Goal: Information Seeking & Learning: Learn about a topic

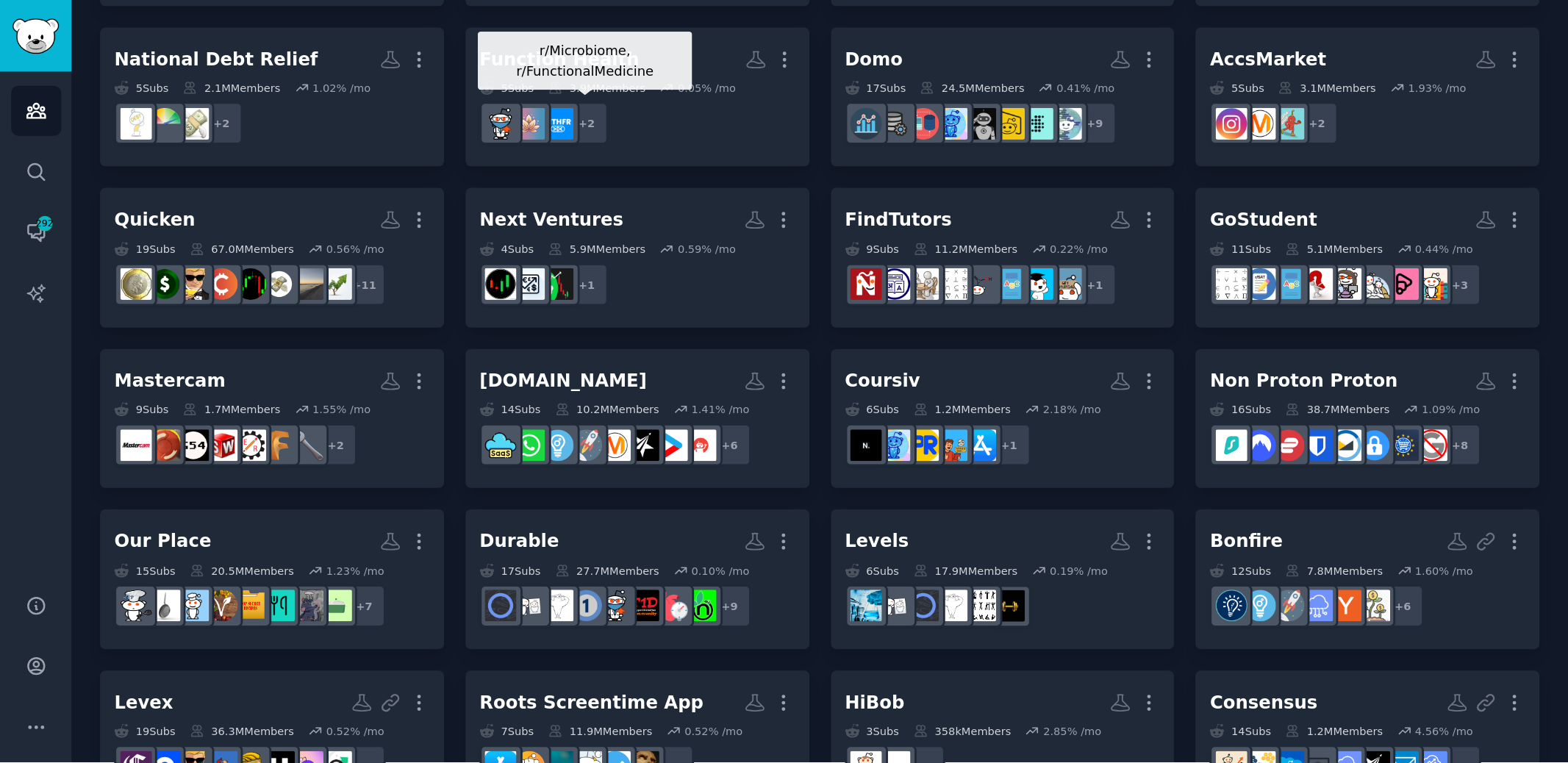
scroll to position [845, 0]
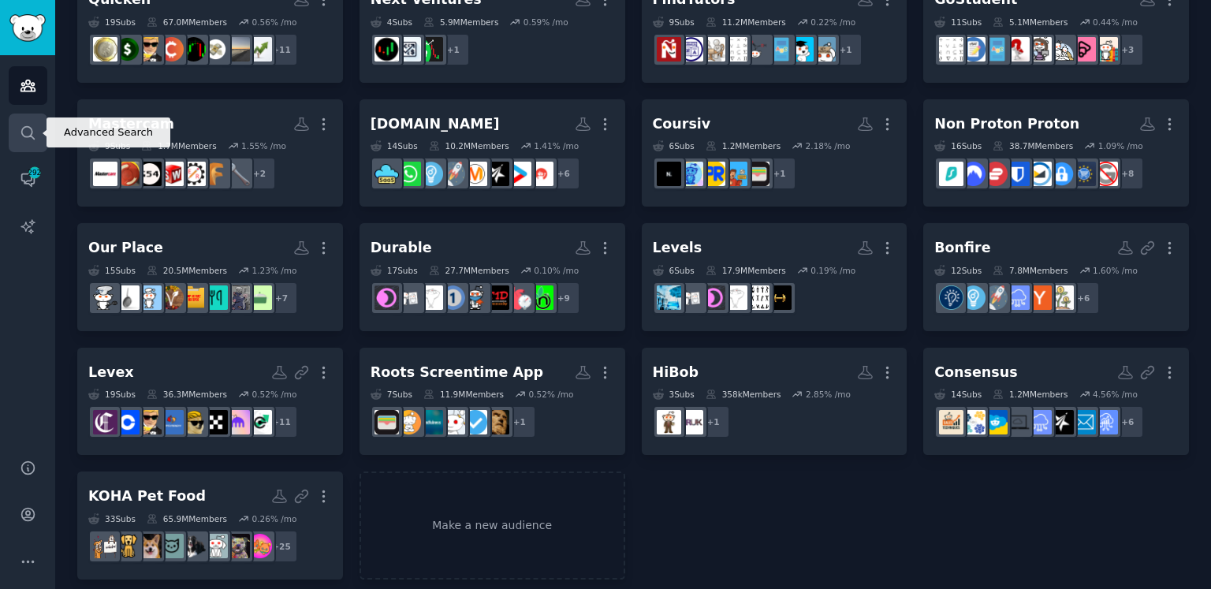
click at [31, 134] on icon "Sidebar" at bounding box center [27, 132] width 13 height 13
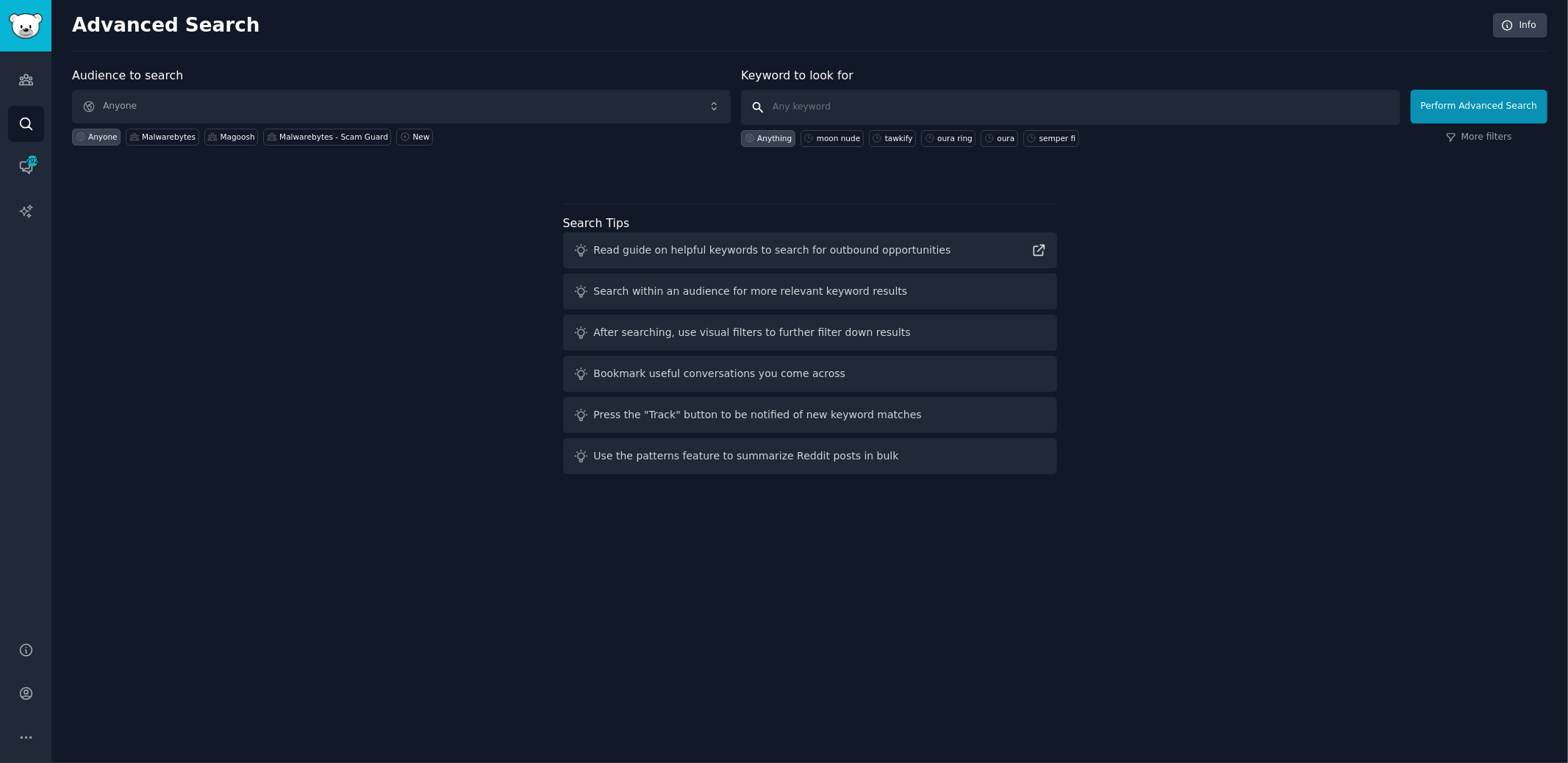
drag, startPoint x: 847, startPoint y: 90, endPoint x: 844, endPoint y: 97, distance: 7.6
click at [846, 90] on input "text" at bounding box center [1070, 107] width 658 height 35
type input "truemeds"
click button "Perform Advanced Search" at bounding box center [1479, 106] width 137 height 34
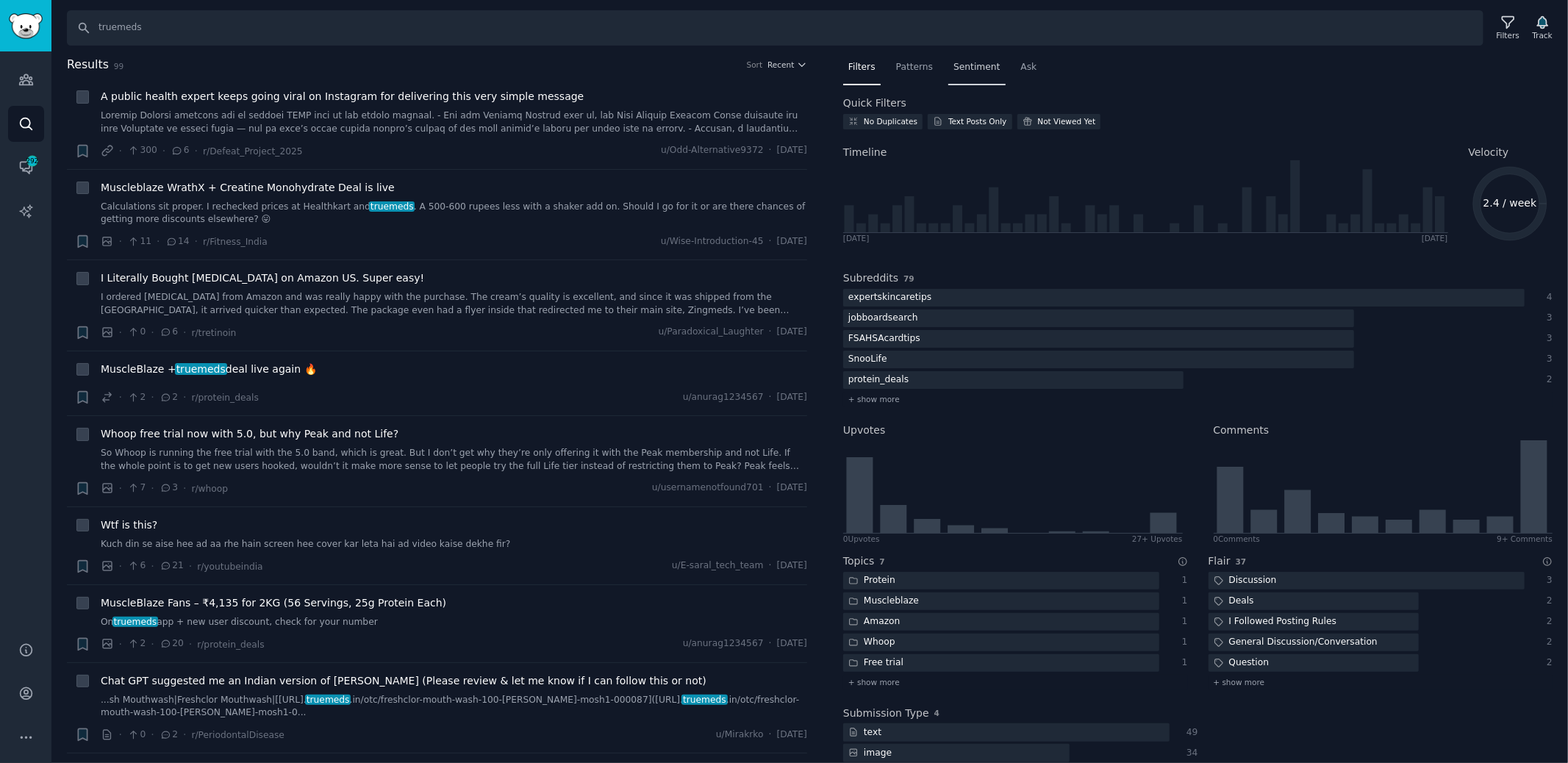
click at [983, 67] on span "Sentiment" at bounding box center [977, 67] width 47 height 13
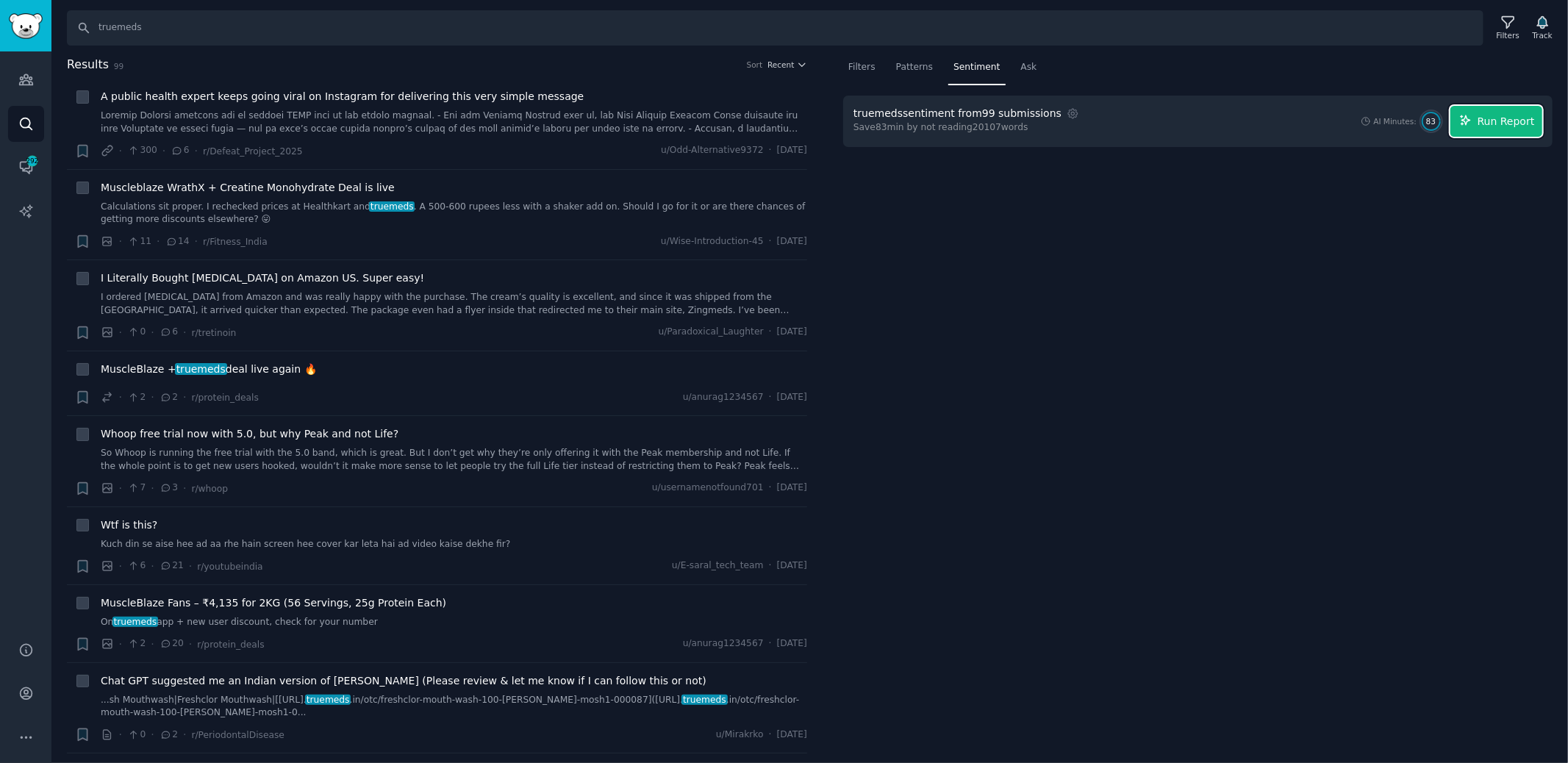
click at [1128, 123] on span "Run Report" at bounding box center [1506, 121] width 57 height 16
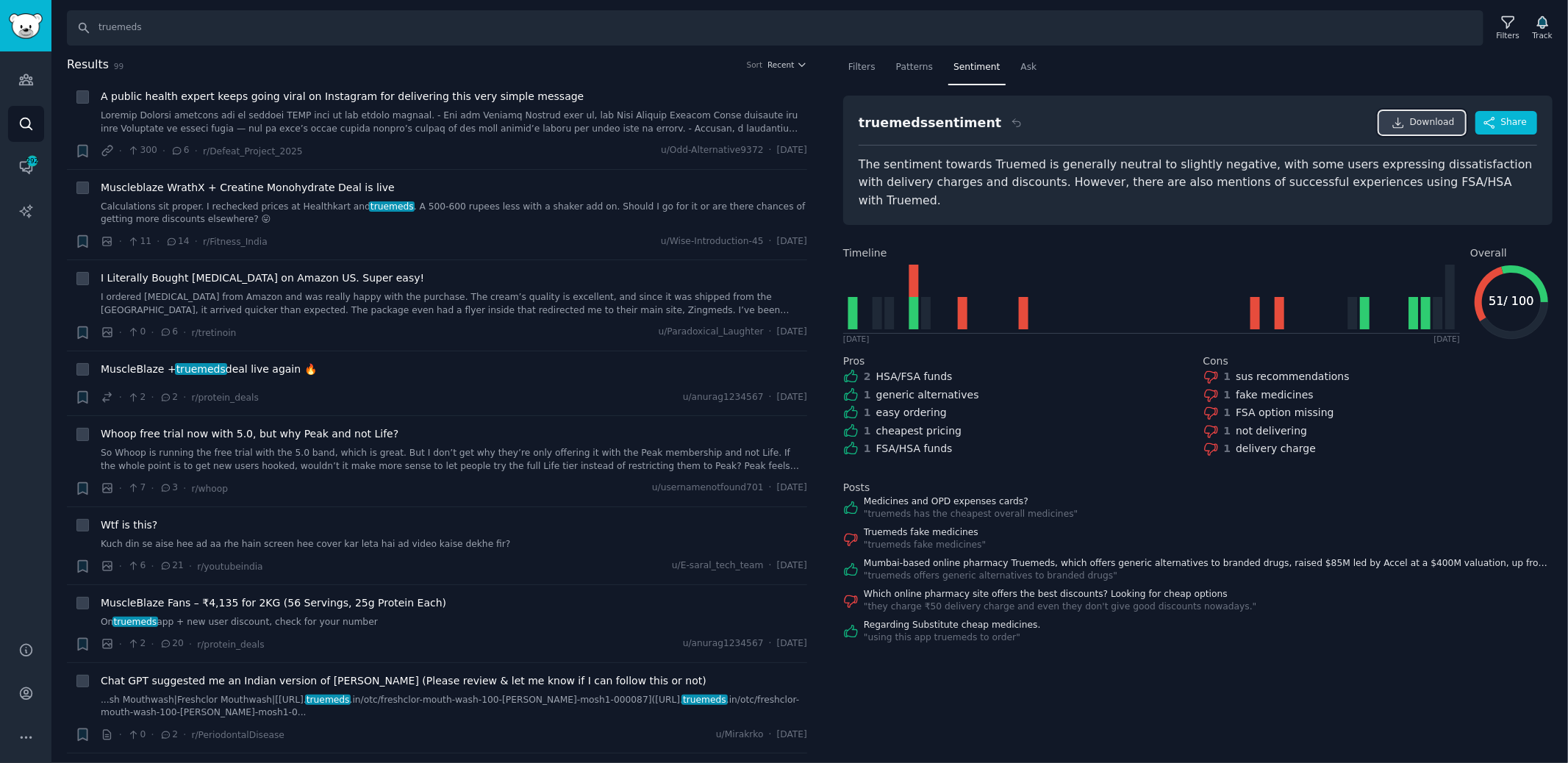
click at [1128, 123] on span "Download" at bounding box center [1432, 123] width 45 height 13
